Goal: Task Accomplishment & Management: Complete application form

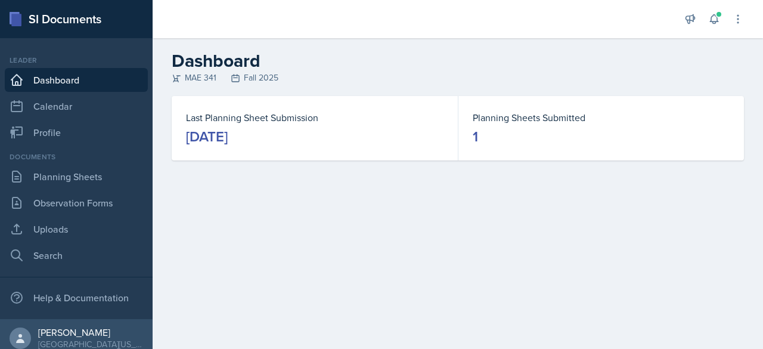
click at [228, 137] on div "[DATE]" at bounding box center [207, 136] width 42 height 19
click at [89, 177] on link "Planning Sheets" at bounding box center [76, 177] width 143 height 24
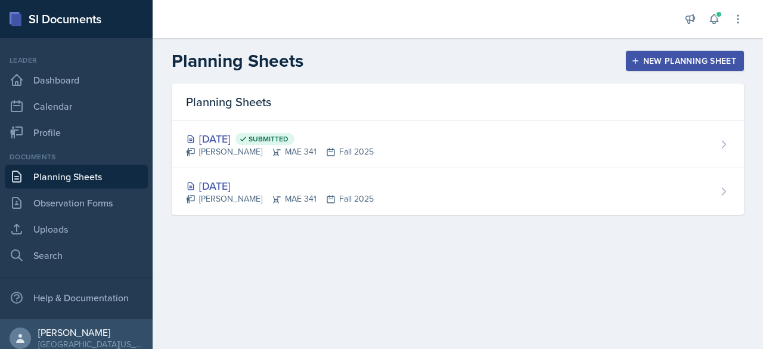
click at [690, 72] on header "Planning Sheets New Planning Sheet" at bounding box center [458, 60] width 610 height 45
click at [682, 60] on div "New Planning Sheet" at bounding box center [685, 61] width 103 height 10
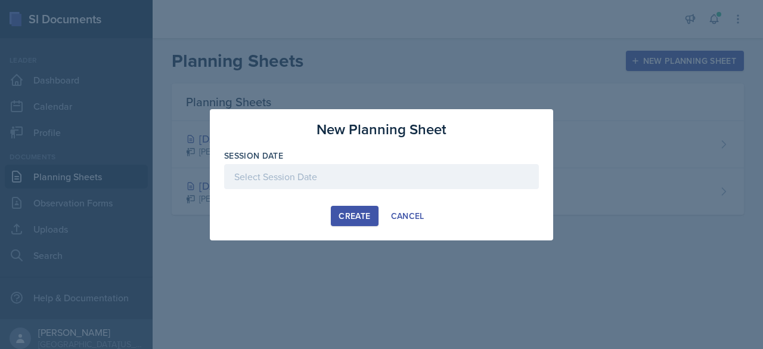
click at [296, 173] on div at bounding box center [381, 176] width 315 height 25
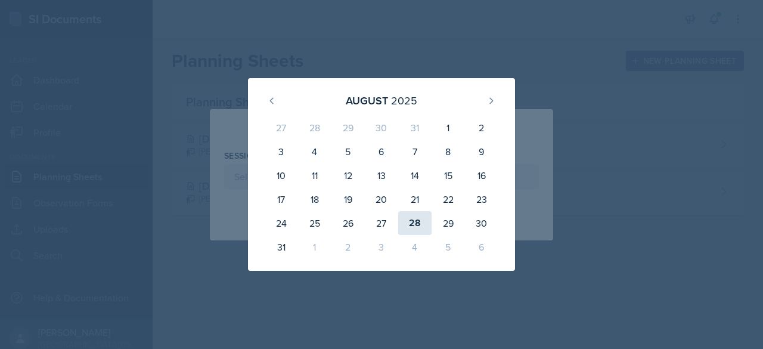
click at [415, 216] on div "28" at bounding box center [414, 223] width 33 height 24
type input "[DATE]"
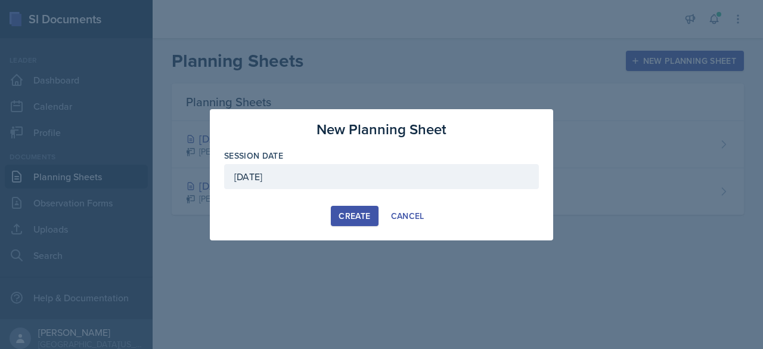
click at [367, 218] on div "Create" at bounding box center [355, 216] width 32 height 10
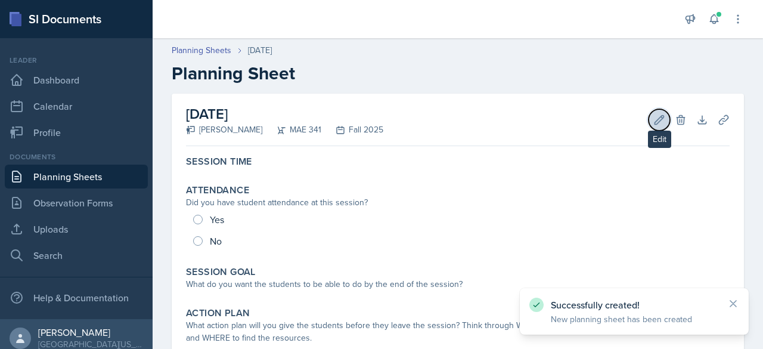
click at [656, 121] on button "Edit" at bounding box center [659, 119] width 21 height 21
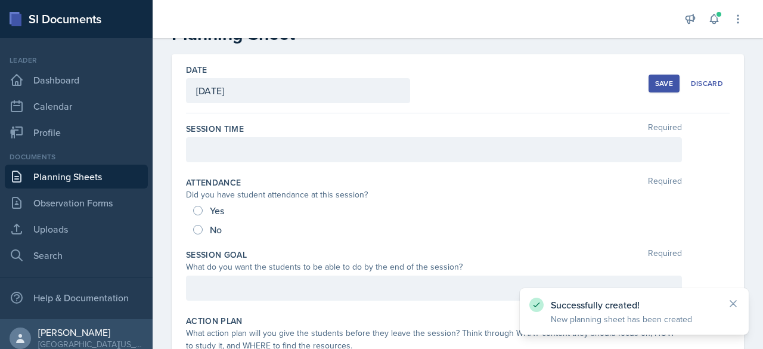
scroll to position [54, 0]
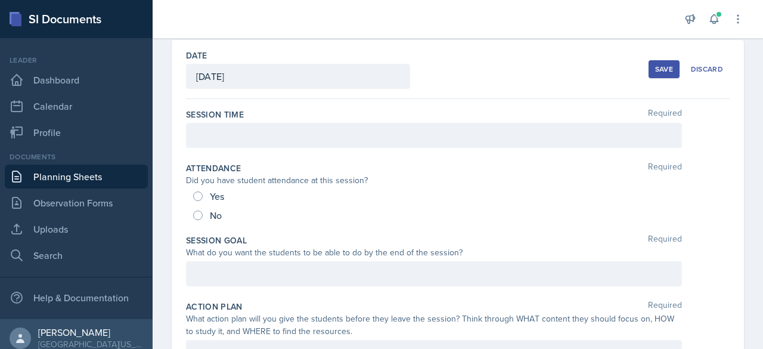
click at [352, 123] on div at bounding box center [434, 135] width 496 height 25
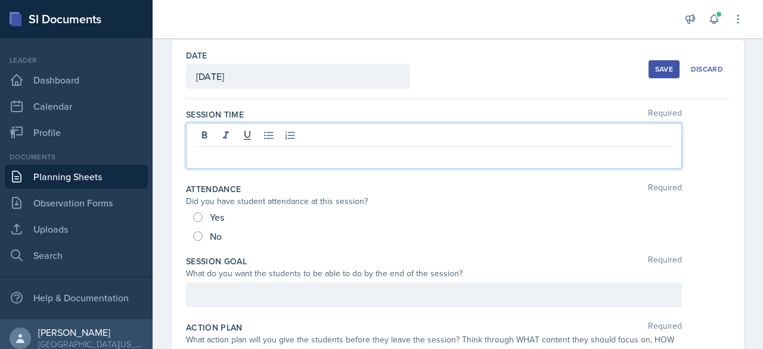
scroll to position [74, 0]
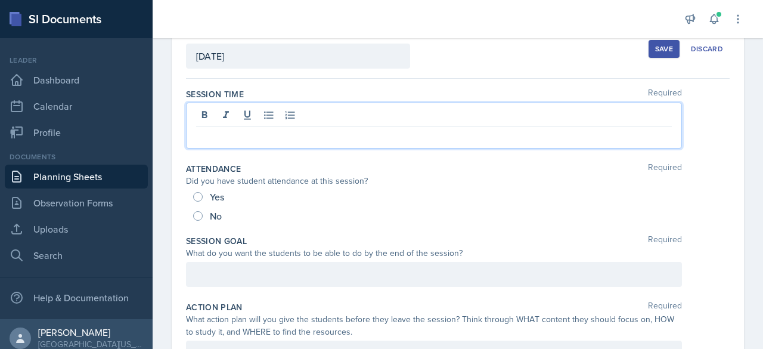
click at [334, 130] on p at bounding box center [434, 136] width 476 height 14
click at [347, 151] on div "Session Time Required 90min" at bounding box center [458, 120] width 544 height 75
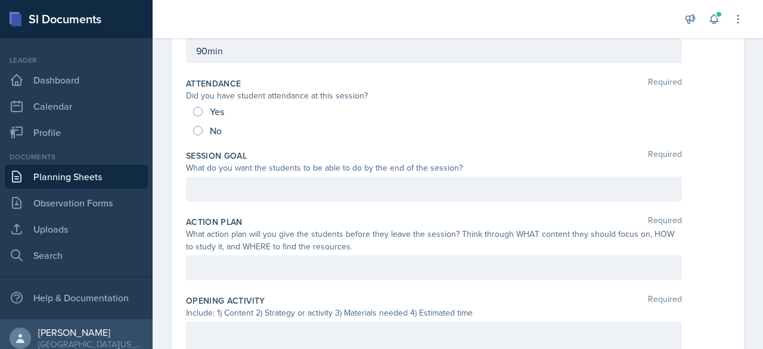
click at [302, 195] on div at bounding box center [434, 188] width 496 height 25
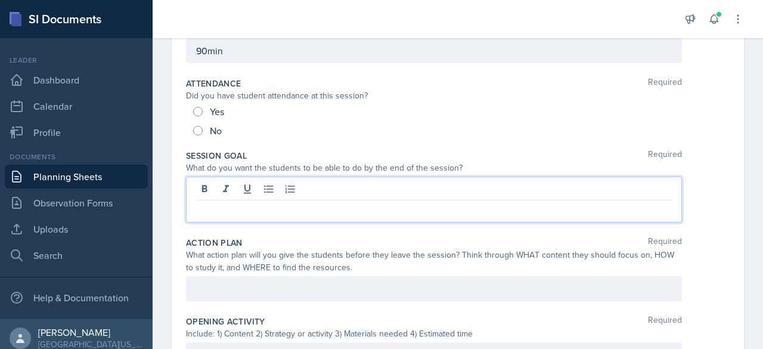
scroll to position [159, 0]
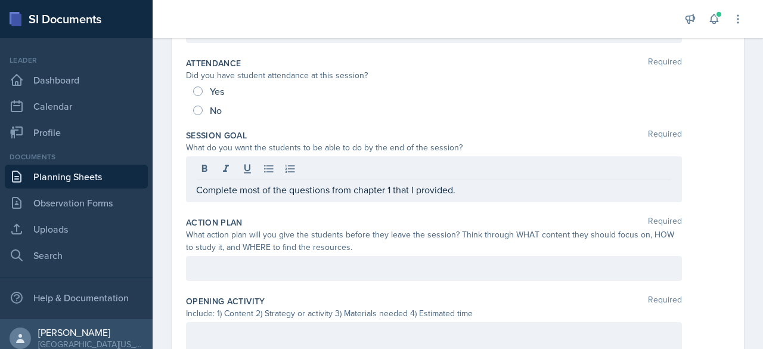
click at [324, 212] on div "Action Plan Required What action plan will you give the students before they le…" at bounding box center [458, 251] width 544 height 79
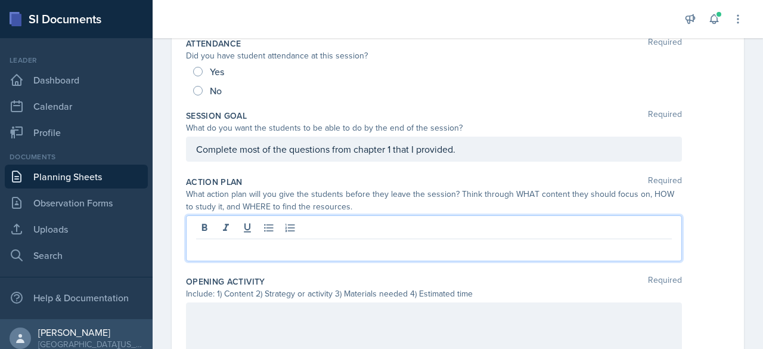
click at [303, 241] on p at bounding box center [434, 248] width 476 height 14
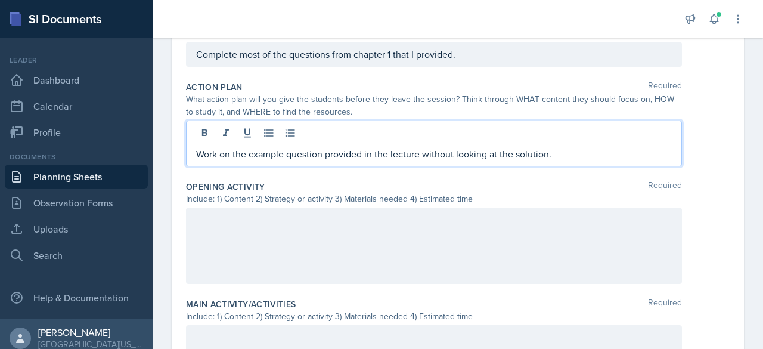
click at [298, 203] on div "Include: 1) Content 2) Strategy or activity 3) Materials needed 4) Estimated ti…" at bounding box center [434, 199] width 496 height 13
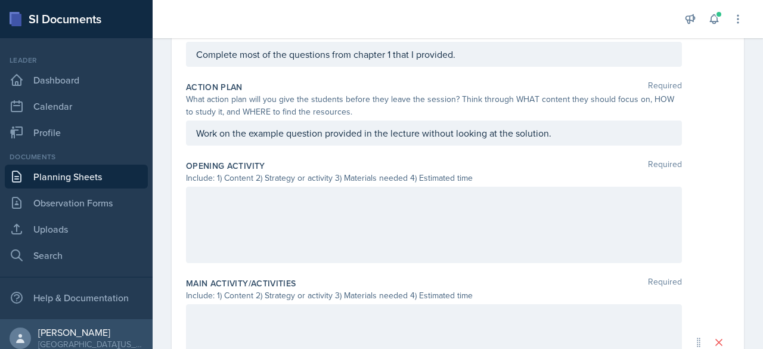
click at [298, 238] on div at bounding box center [434, 225] width 496 height 76
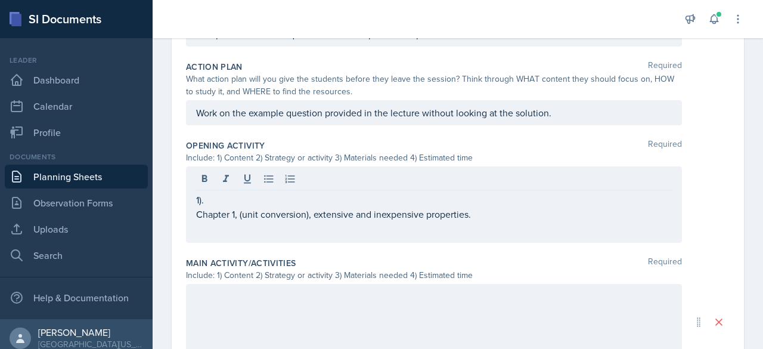
click at [383, 215] on p "Chapter 1, (unit conversion), extensive and inexpensive properties." at bounding box center [434, 214] width 476 height 14
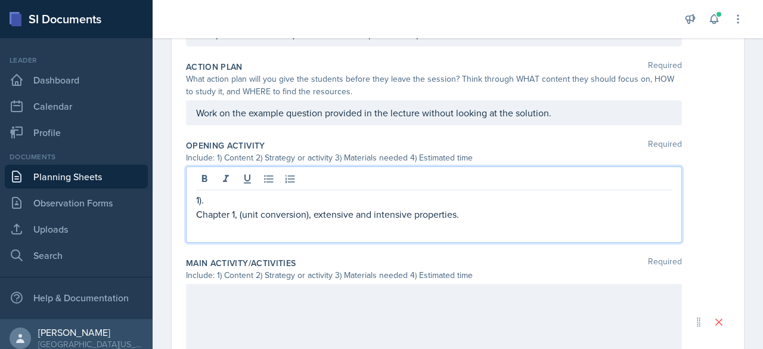
click at [504, 213] on p "Chapter 1, (unit conversion), extensive and intensive properties." at bounding box center [434, 214] width 476 height 14
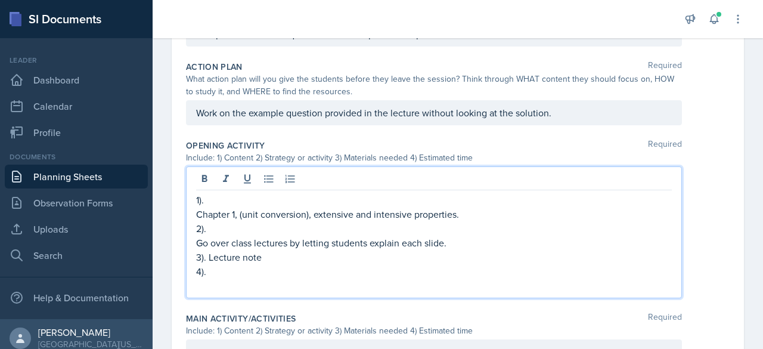
click at [234, 226] on p "2)." at bounding box center [434, 228] width 476 height 14
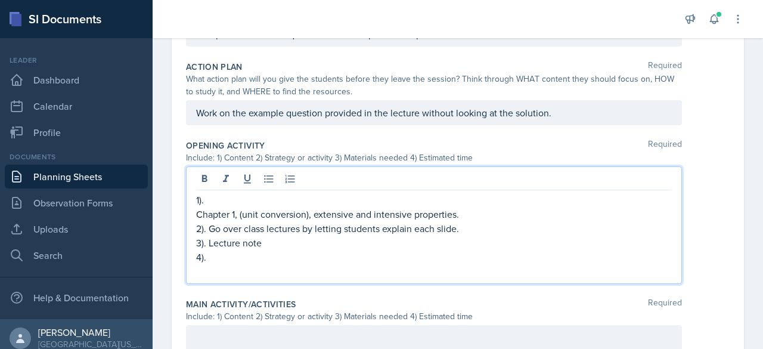
click at [221, 207] on p "Chapter 1, (unit conversion), extensive and intensive properties." at bounding box center [434, 214] width 476 height 14
click at [219, 202] on p "1)." at bounding box center [434, 200] width 476 height 14
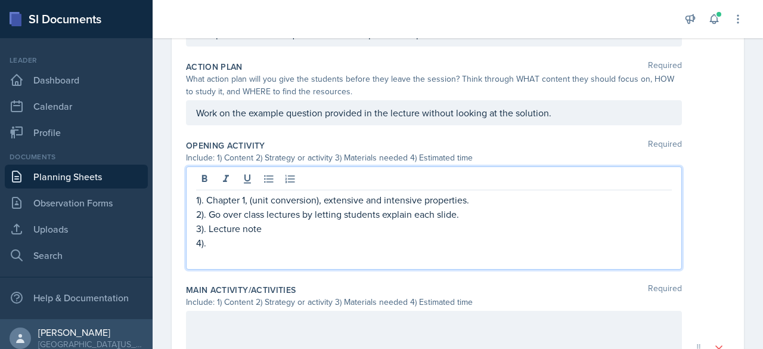
click at [476, 200] on p "1). Chapter 1, (unit conversion), extensive and intensive properties." at bounding box center [434, 200] width 476 height 14
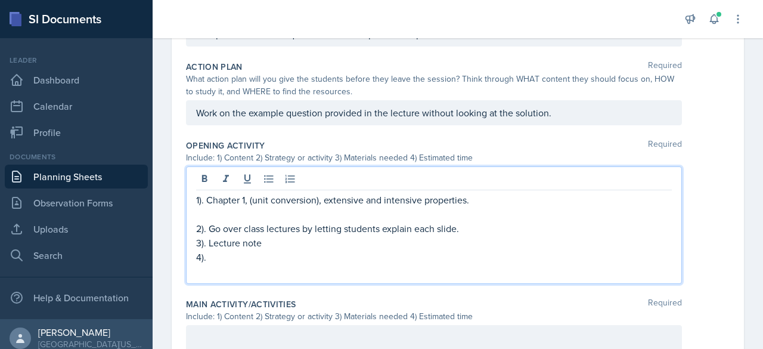
click at [463, 229] on p "2). Go over class lectures by letting students explain each slide." at bounding box center [434, 228] width 476 height 14
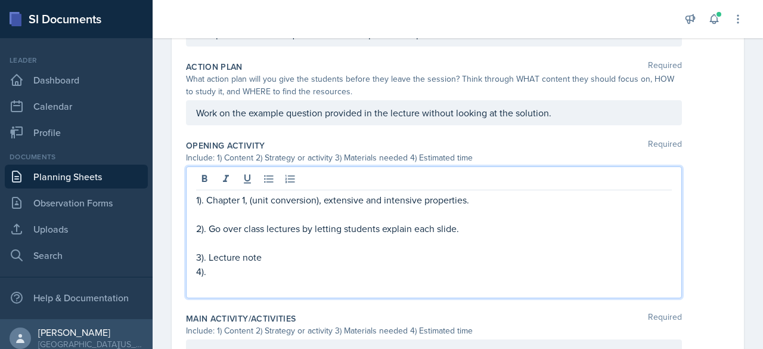
click at [404, 264] on p "4)." at bounding box center [434, 271] width 476 height 14
click at [399, 259] on p "3). Lecture note" at bounding box center [434, 257] width 476 height 14
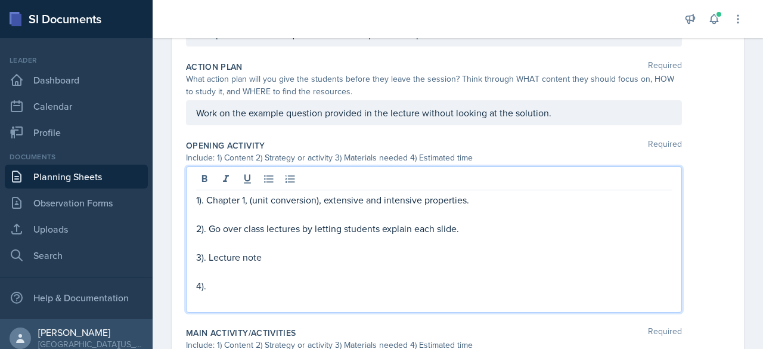
click at [349, 282] on p "4)." at bounding box center [434, 285] width 476 height 14
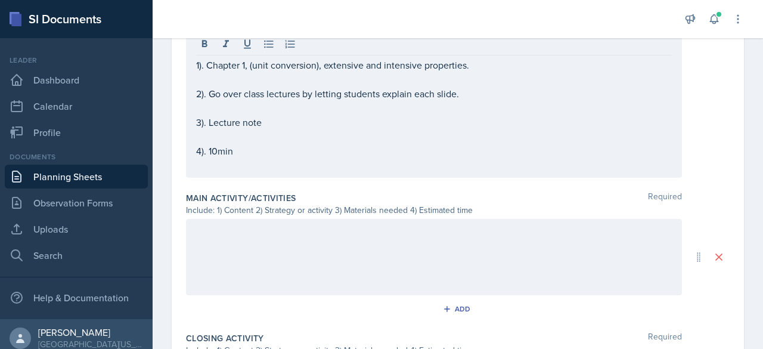
click at [346, 277] on div at bounding box center [434, 257] width 496 height 76
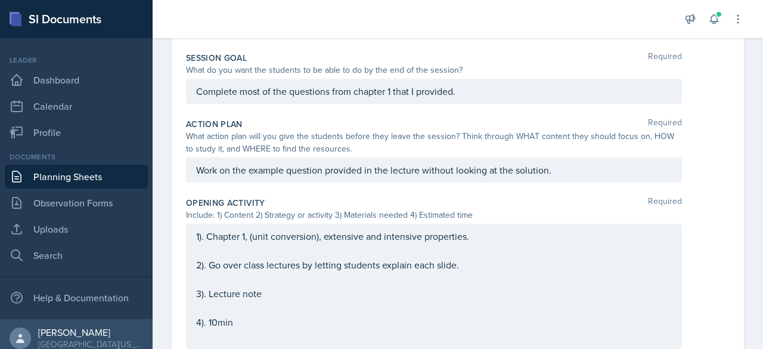
scroll to position [0, 0]
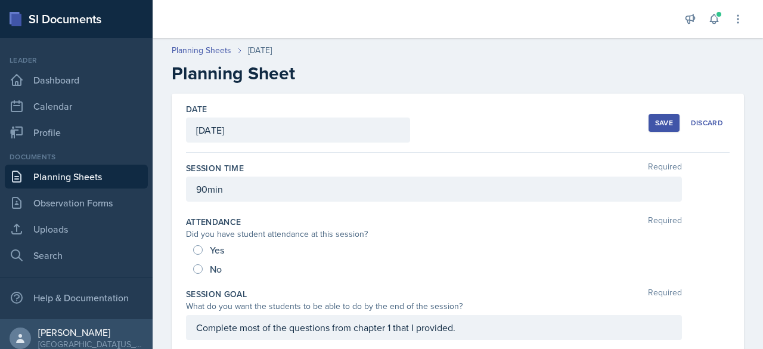
click at [649, 126] on button "Save" at bounding box center [664, 123] width 31 height 18
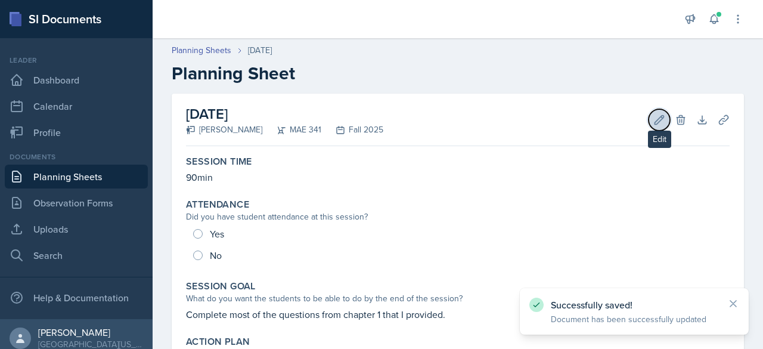
click at [653, 123] on icon at bounding box center [659, 120] width 12 height 12
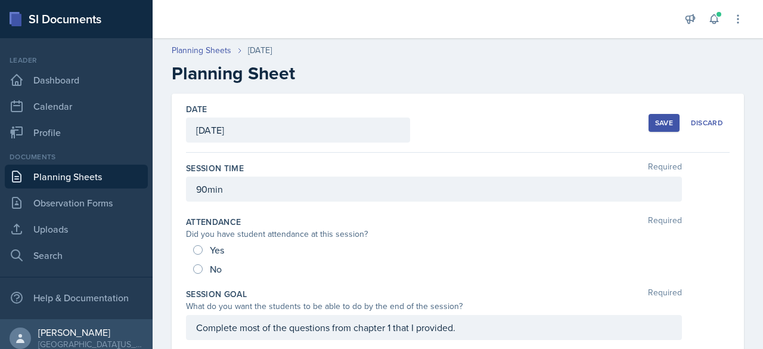
click at [392, 173] on div "Session Time Required 90min" at bounding box center [458, 184] width 544 height 54
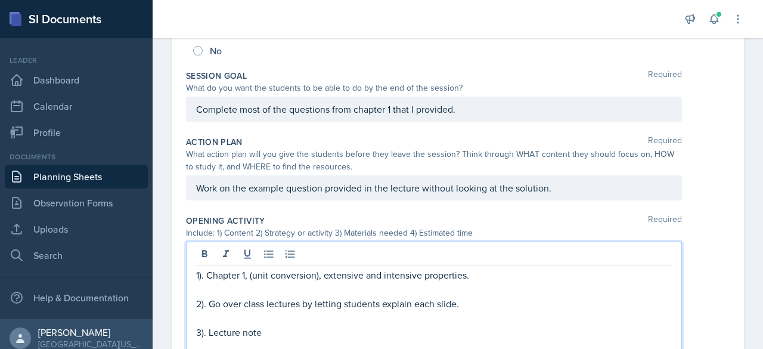
click at [364, 268] on p "1). Chapter 1, (unit conversion), extensive and intensive properties." at bounding box center [434, 275] width 476 height 14
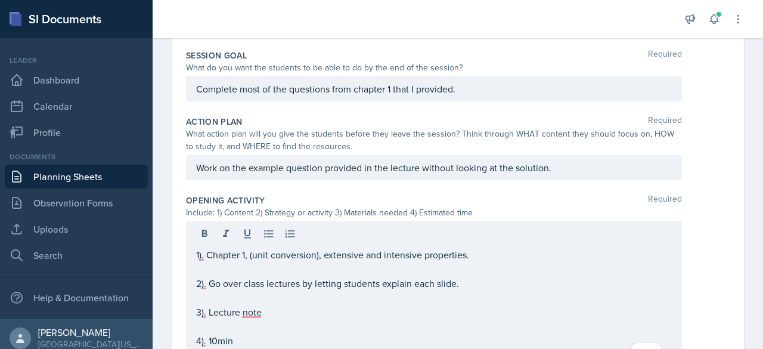
click at [291, 311] on p "3). Lecture note" at bounding box center [434, 312] width 476 height 14
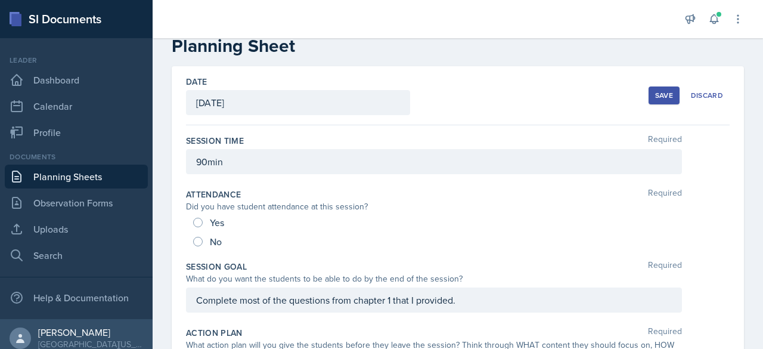
scroll to position [0, 0]
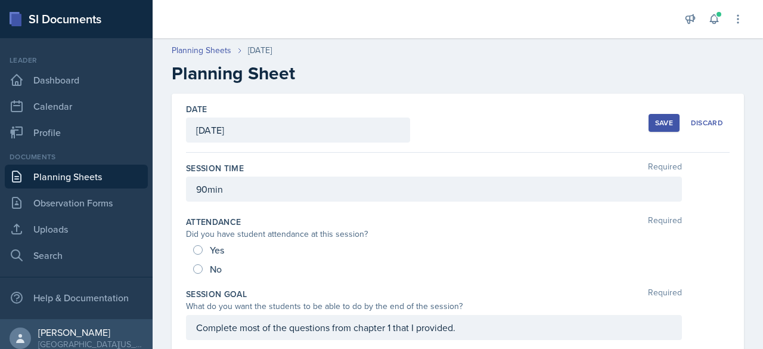
click at [653, 129] on button "Save" at bounding box center [664, 123] width 31 height 18
